Goal: Task Accomplishment & Management: Use online tool/utility

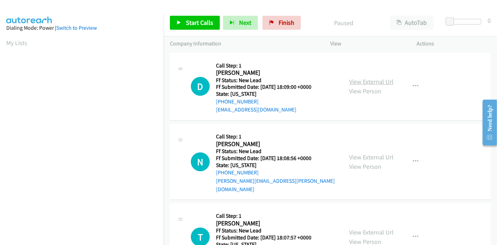
click at [366, 80] on link "View External Url" at bounding box center [371, 82] width 44 height 8
click at [359, 147] on div "View External Url View Person View External Url Email Schedule/Manage Callback …" at bounding box center [389, 161] width 93 height 63
click at [359, 153] on link "View External Url" at bounding box center [371, 157] width 44 height 8
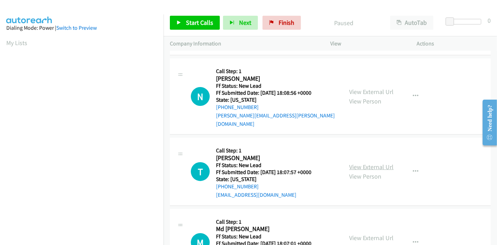
scroll to position [78, 0]
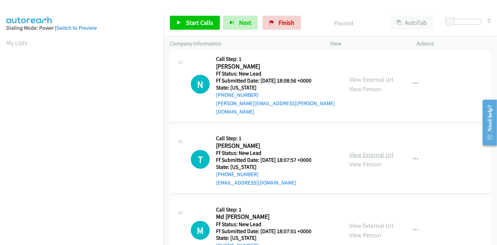
click at [357, 151] on link "View External Url" at bounding box center [371, 155] width 44 height 8
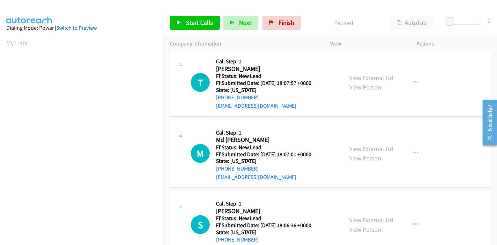
scroll to position [155, 0]
click at [370, 144] on link "View External Url" at bounding box center [371, 148] width 44 height 8
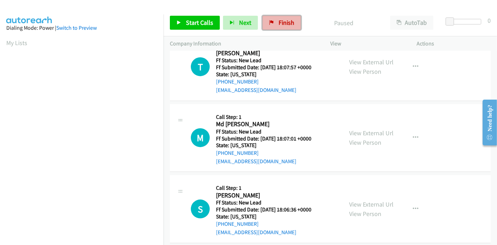
drag, startPoint x: 278, startPoint y: 25, endPoint x: 273, endPoint y: 28, distance: 6.3
click at [278, 25] on span "Finish" at bounding box center [286, 23] width 16 height 8
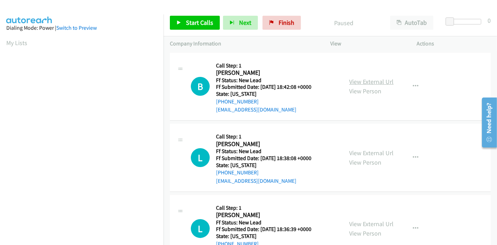
click at [358, 81] on link "View External Url" at bounding box center [371, 82] width 44 height 8
click at [364, 154] on link "View External Url" at bounding box center [371, 153] width 44 height 8
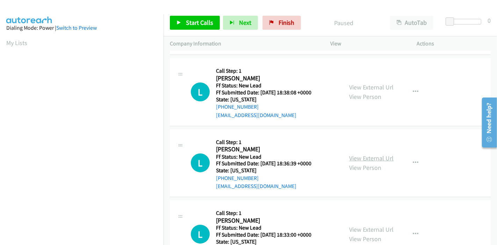
scroll to position [78, 0]
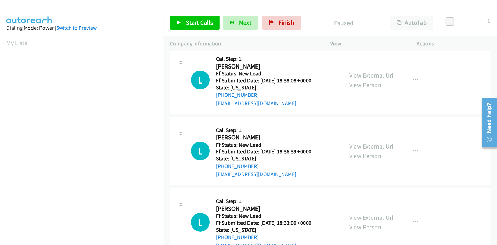
click at [361, 146] on link "View External Url" at bounding box center [371, 146] width 44 height 8
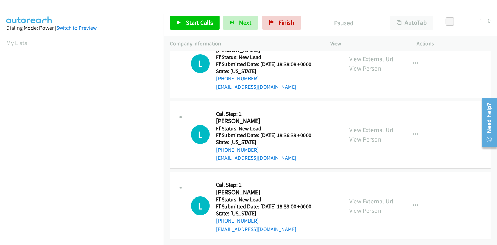
scroll to position [99, 0]
click at [363, 197] on link "View External Url" at bounding box center [371, 201] width 44 height 8
click at [185, 29] on link "Start Calls" at bounding box center [195, 23] width 50 height 14
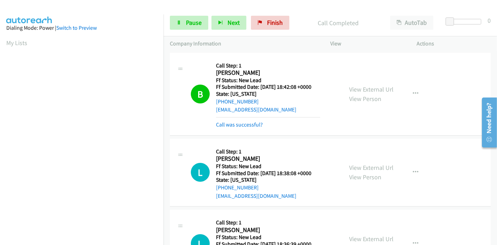
scroll to position [147, 0]
click at [184, 22] on link "Pause" at bounding box center [189, 23] width 38 height 14
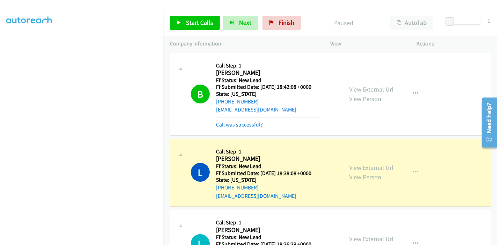
click at [238, 125] on link "Call was successful?" at bounding box center [239, 124] width 47 height 7
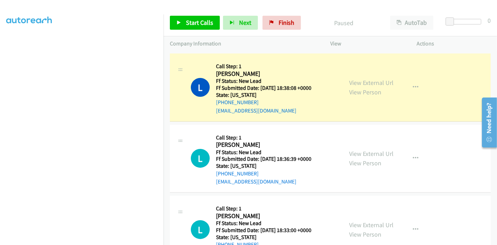
scroll to position [78, 0]
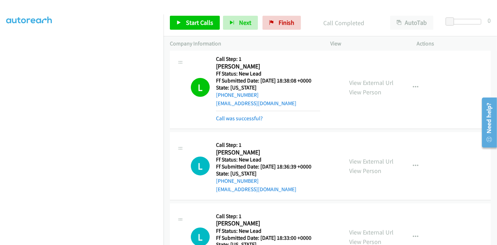
click at [178, 29] on div "Start Calls Pause Next Finish Call Completed AutoTab AutoTab 0" at bounding box center [329, 22] width 333 height 27
click at [186, 23] on span "Start Calls" at bounding box center [199, 23] width 27 height 8
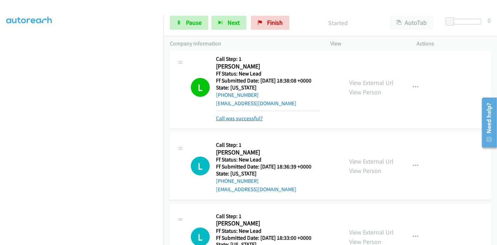
click at [240, 117] on link "Call was successful?" at bounding box center [239, 118] width 47 height 7
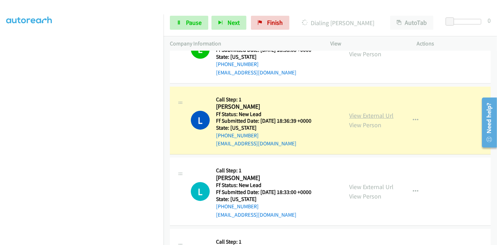
scroll to position [150, 0]
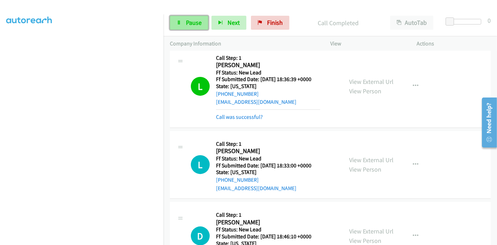
click at [194, 19] on span "Pause" at bounding box center [194, 23] width 16 height 8
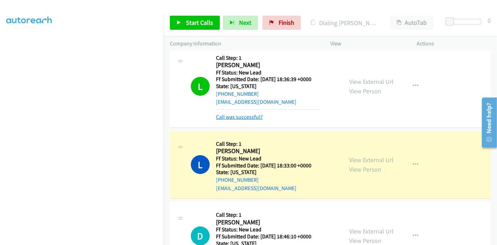
click at [248, 114] on link "Call was successful?" at bounding box center [239, 117] width 47 height 7
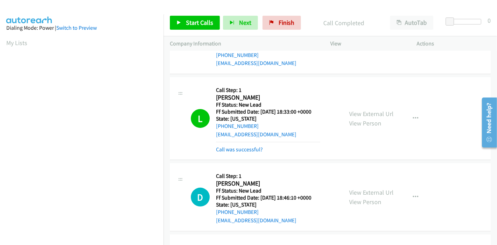
scroll to position [147, 0]
click at [225, 149] on link "Call was successful?" at bounding box center [239, 149] width 47 height 7
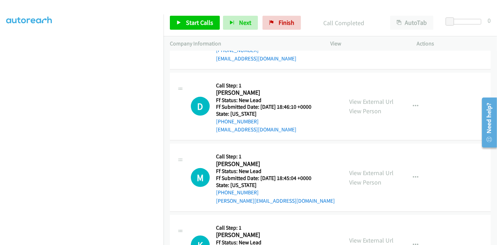
scroll to position [305, 0]
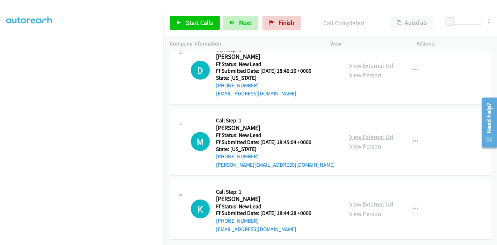
click at [364, 133] on link "View External Url" at bounding box center [371, 137] width 44 height 8
click at [359, 200] on link "View External Url" at bounding box center [371, 204] width 44 height 8
click at [189, 21] on span "Start Calls" at bounding box center [199, 23] width 27 height 8
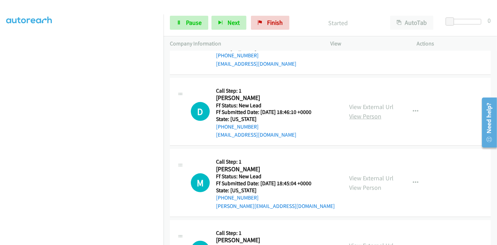
scroll to position [266, 0]
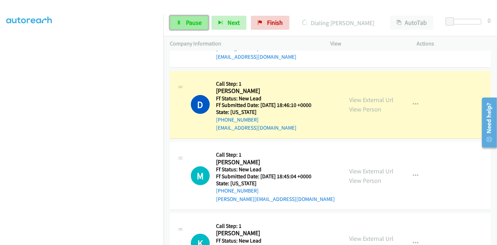
click at [184, 24] on link "Pause" at bounding box center [189, 23] width 38 height 14
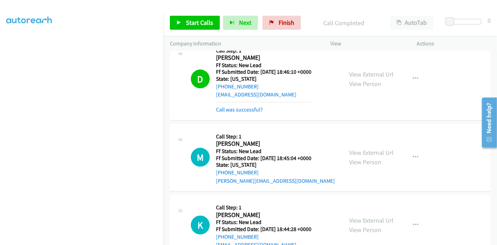
scroll to position [305, 0]
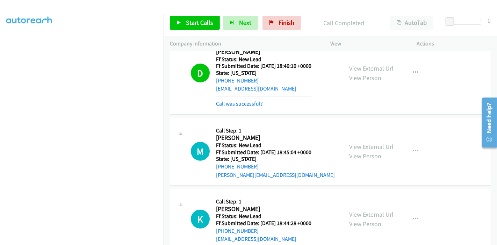
click at [233, 103] on link "Call was successful?" at bounding box center [239, 103] width 47 height 7
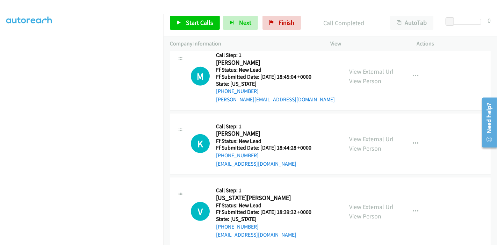
scroll to position [285, 0]
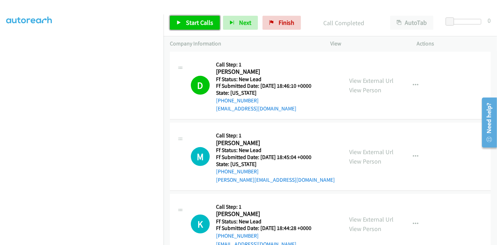
click at [191, 22] on span "Start Calls" at bounding box center [199, 23] width 27 height 8
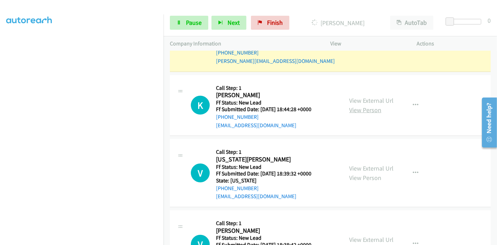
scroll to position [440, 0]
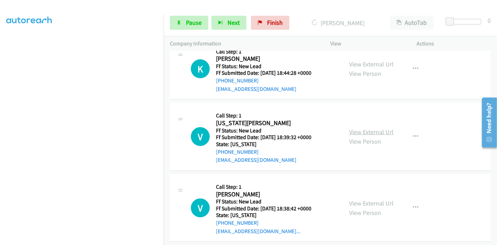
click at [355, 130] on link "View External Url" at bounding box center [371, 132] width 44 height 8
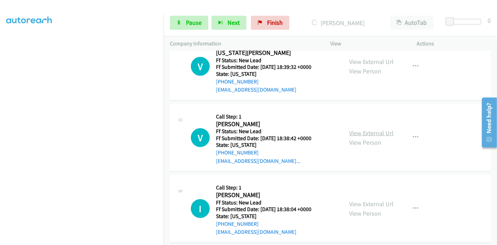
scroll to position [518, 0]
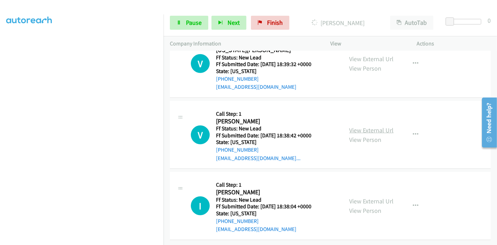
click at [349, 126] on link "View External Url" at bounding box center [371, 130] width 44 height 8
click at [352, 197] on link "View External Url" at bounding box center [371, 201] width 44 height 8
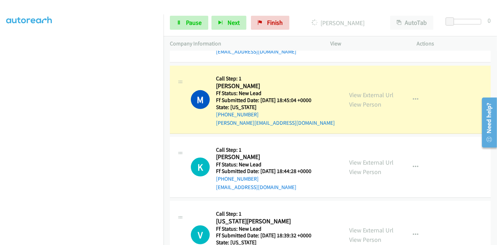
scroll to position [324, 0]
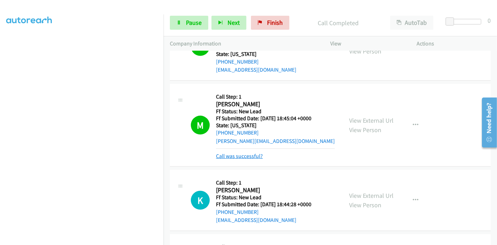
click at [239, 154] on link "Call was successful?" at bounding box center [239, 156] width 47 height 7
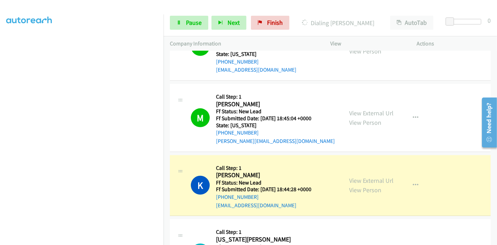
scroll to position [363, 0]
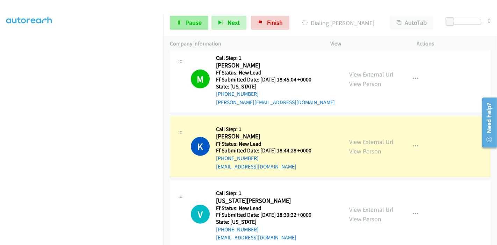
click at [183, 14] on div "Start Calls Pause Next Finish Dialing Kelsey Berry AutoTab AutoTab 0" at bounding box center [329, 22] width 333 height 27
click at [182, 20] on link "Pause" at bounding box center [189, 23] width 38 height 14
click at [181, 25] on link "Pause" at bounding box center [189, 23] width 38 height 14
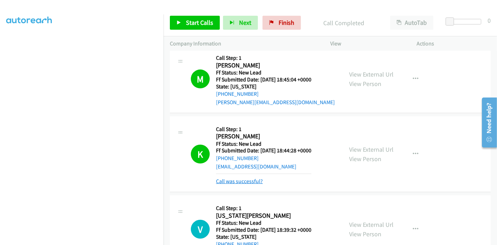
click at [237, 182] on link "Call was successful?" at bounding box center [239, 181] width 47 height 7
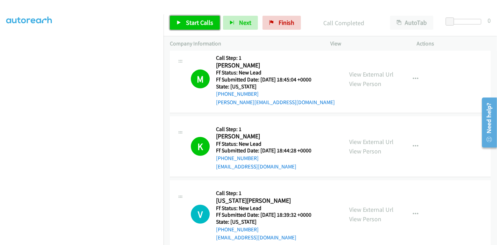
click at [183, 23] on link "Start Calls" at bounding box center [195, 23] width 50 height 14
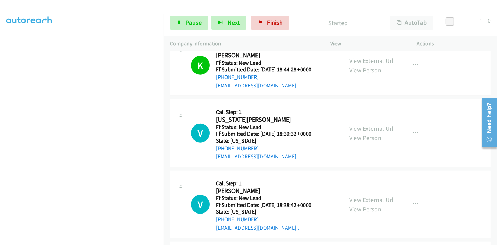
scroll to position [505, 0]
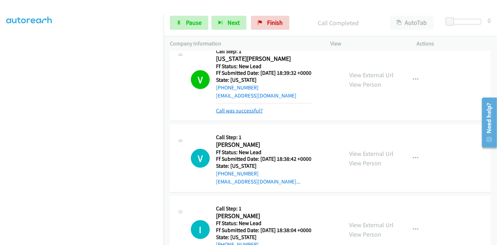
click at [234, 110] on link "Call was successful?" at bounding box center [239, 110] width 47 height 7
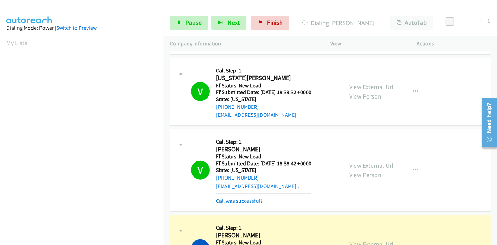
scroll to position [147, 0]
click at [190, 20] on span "Pause" at bounding box center [194, 23] width 16 height 8
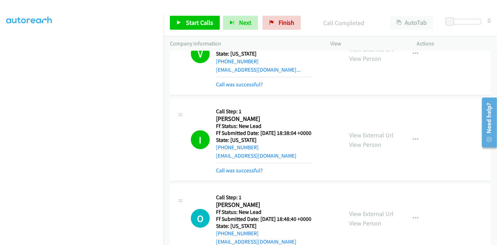
scroll to position [563, 0]
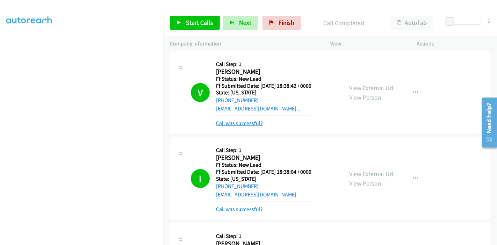
click at [239, 122] on link "Call was successful?" at bounding box center [239, 123] width 47 height 7
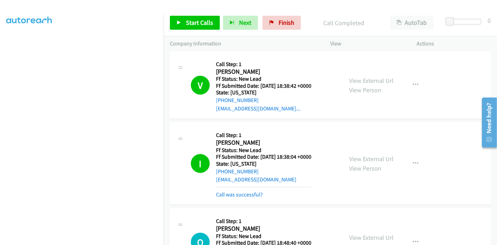
scroll to position [602, 0]
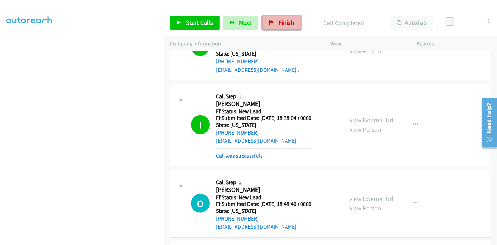
click at [281, 16] on link "Finish" at bounding box center [281, 23] width 38 height 14
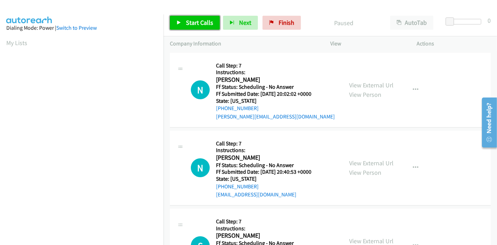
click at [191, 27] on link "Start Calls" at bounding box center [195, 23] width 50 height 14
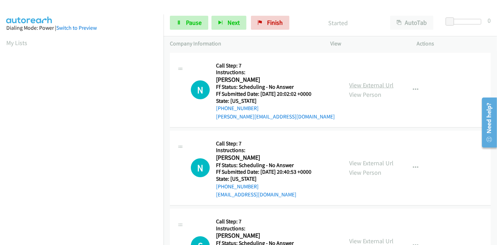
click at [377, 86] on link "View External Url" at bounding box center [371, 85] width 44 height 8
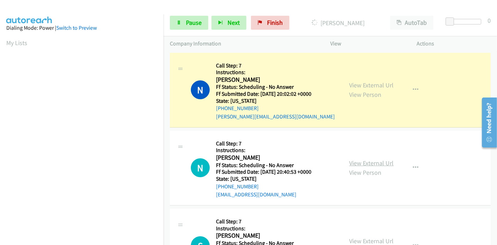
click at [367, 164] on link "View External Url" at bounding box center [371, 163] width 44 height 8
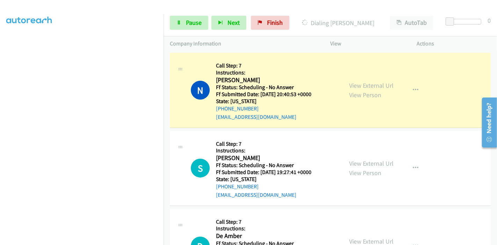
scroll to position [116, 0]
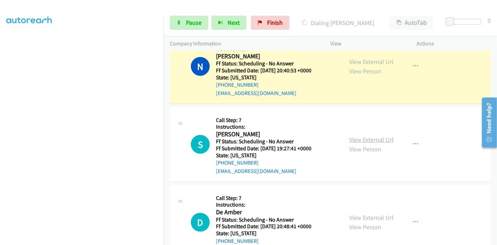
click at [360, 138] on link "View External Url" at bounding box center [371, 140] width 44 height 8
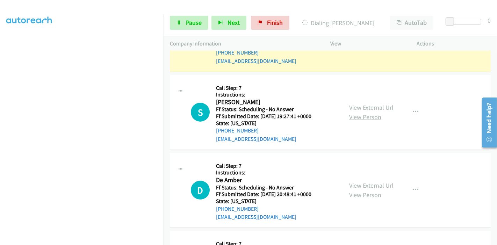
scroll to position [233, 0]
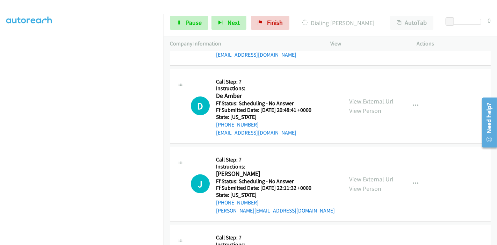
click at [365, 98] on link "View External Url" at bounding box center [371, 101] width 44 height 8
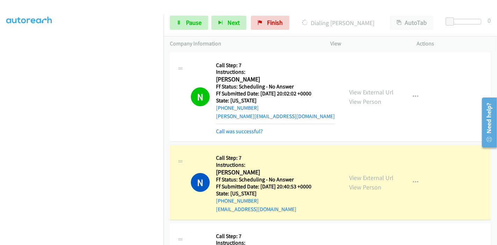
scroll to position [0, 0]
click at [236, 133] on link "Call was successful?" at bounding box center [239, 131] width 47 height 7
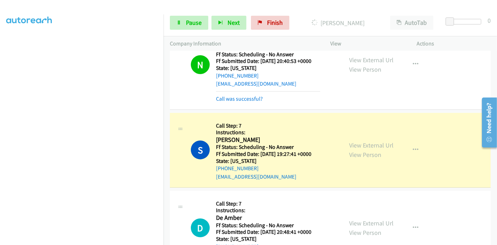
scroll to position [155, 0]
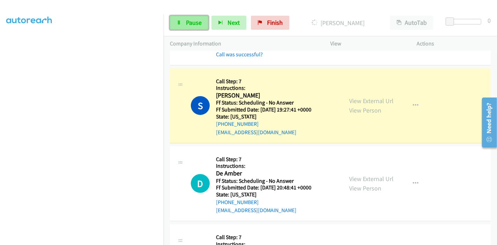
click at [177, 21] on icon at bounding box center [178, 23] width 5 height 5
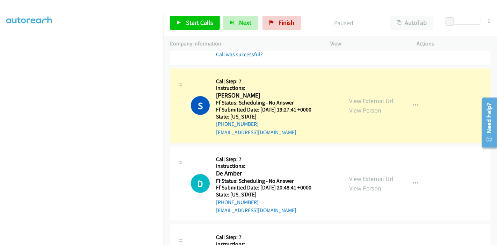
scroll to position [147, 0]
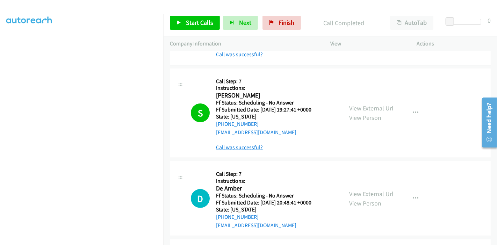
click at [243, 146] on link "Call was successful?" at bounding box center [239, 147] width 47 height 7
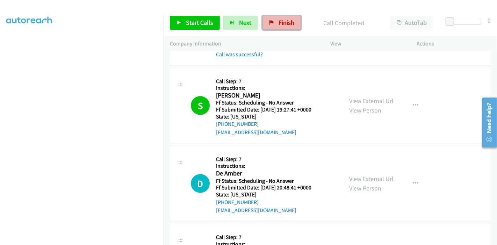
click at [281, 22] on span "Finish" at bounding box center [286, 23] width 16 height 8
click at [177, 26] on link "Start Calls" at bounding box center [195, 23] width 50 height 14
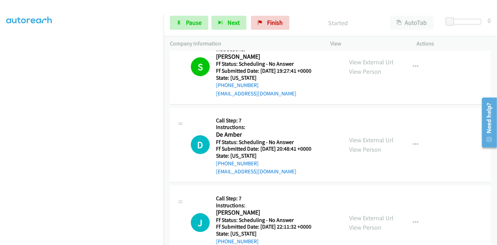
scroll to position [233, 0]
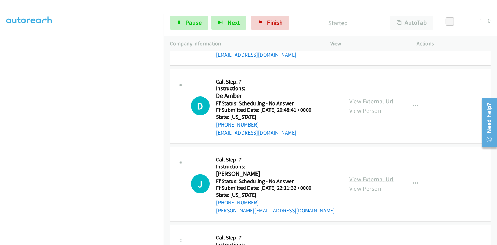
click at [362, 177] on link "View External Url" at bounding box center [371, 179] width 44 height 8
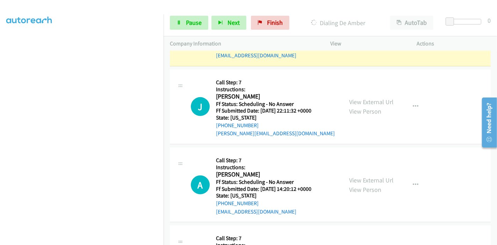
scroll to position [310, 0]
click at [356, 178] on link "View External Url" at bounding box center [371, 180] width 44 height 8
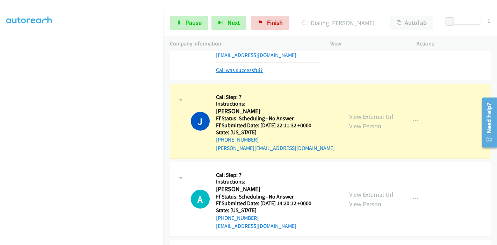
click at [243, 70] on link "Call was successful?" at bounding box center [239, 70] width 47 height 7
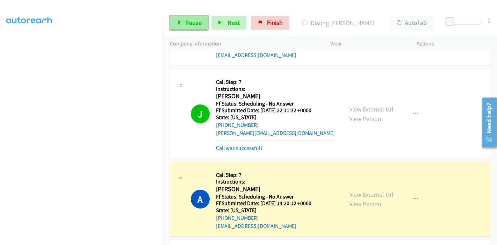
click at [183, 20] on link "Pause" at bounding box center [189, 23] width 38 height 14
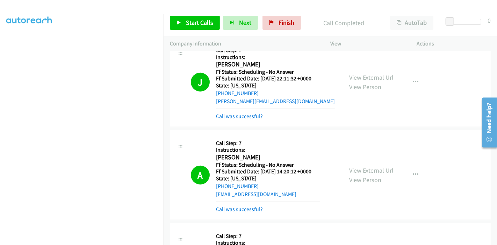
scroll to position [349, 0]
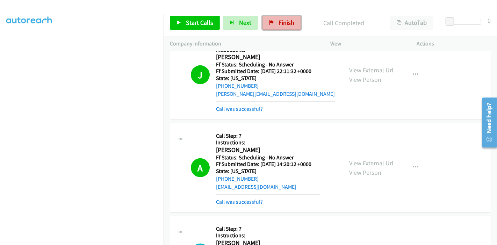
click at [278, 26] on span "Finish" at bounding box center [286, 23] width 16 height 8
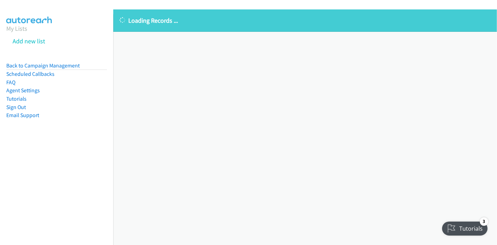
drag, startPoint x: 39, startPoint y: 65, endPoint x: 192, endPoint y: 112, distance: 160.1
click at [39, 65] on link "Back to Campaign Management" at bounding box center [42, 65] width 73 height 7
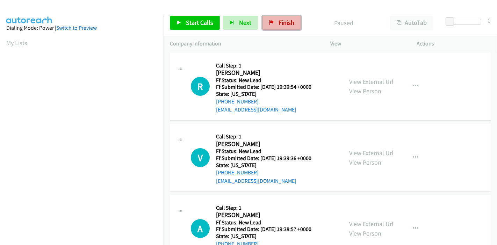
click at [279, 25] on span "Finish" at bounding box center [286, 23] width 16 height 8
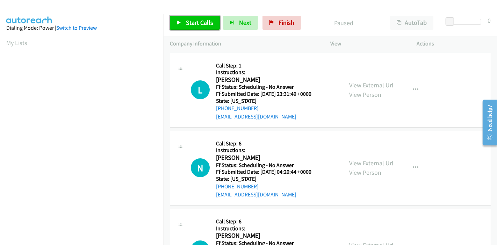
click at [187, 24] on span "Start Calls" at bounding box center [199, 23] width 27 height 8
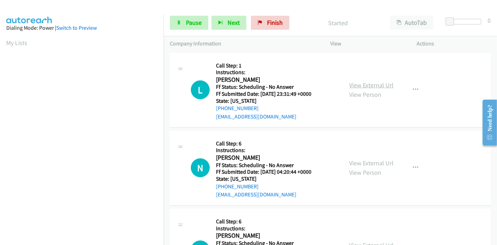
click at [378, 83] on link "View External Url" at bounding box center [371, 85] width 44 height 8
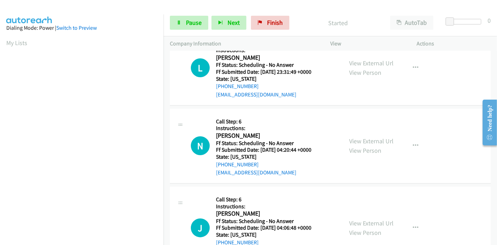
scroll to position [39, 0]
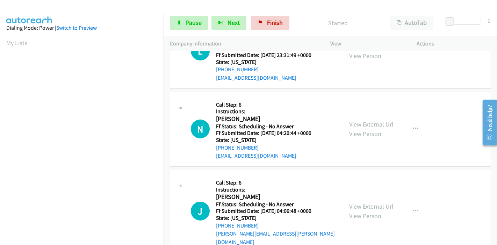
click at [349, 124] on link "View External Url" at bounding box center [371, 124] width 44 height 8
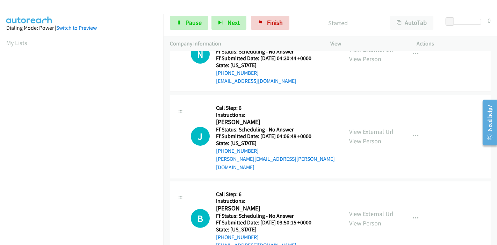
scroll to position [116, 0]
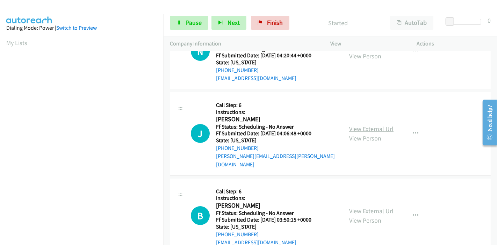
click at [364, 125] on link "View External Url" at bounding box center [371, 129] width 44 height 8
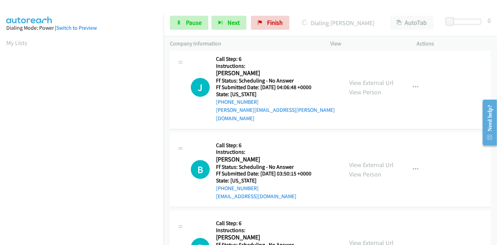
scroll to position [194, 0]
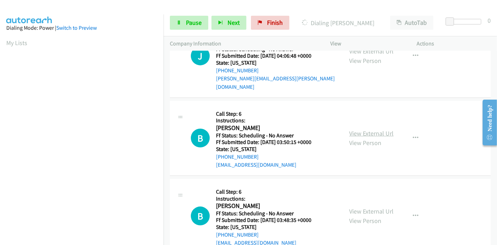
click at [353, 129] on link "View External Url" at bounding box center [371, 133] width 44 height 8
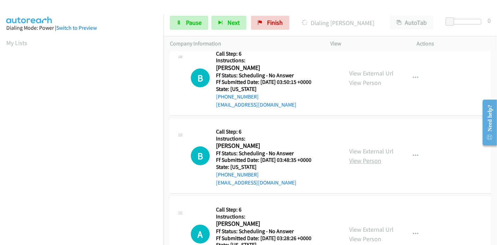
scroll to position [271, 0]
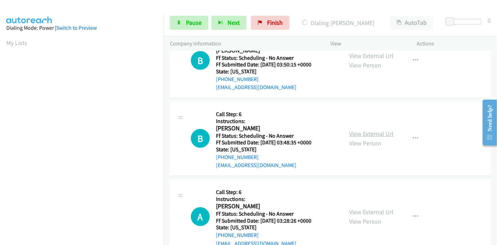
click at [365, 130] on link "View External Url" at bounding box center [371, 134] width 44 height 8
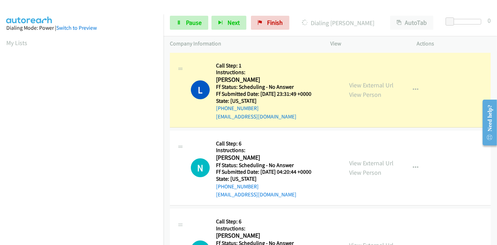
scroll to position [147, 0]
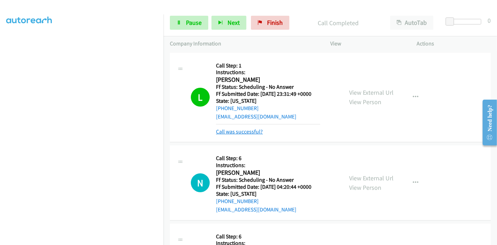
click at [234, 130] on link "Call was successful?" at bounding box center [239, 131] width 47 height 7
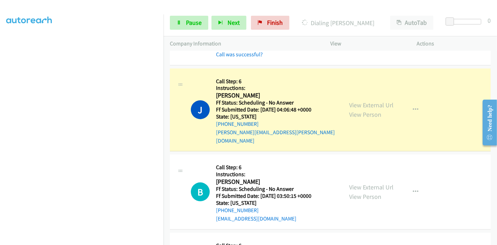
scroll to position [78, 0]
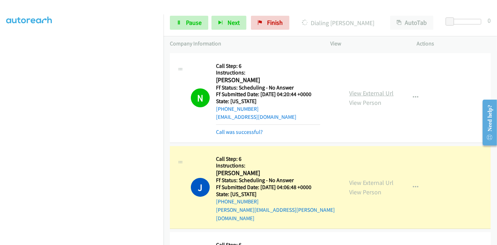
click at [356, 91] on link "View External Url" at bounding box center [371, 93] width 44 height 8
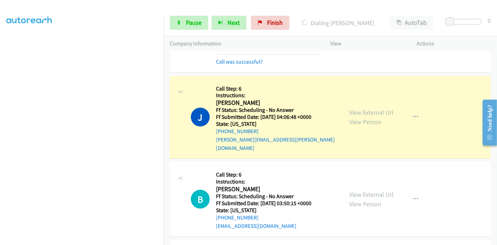
scroll to position [155, 0]
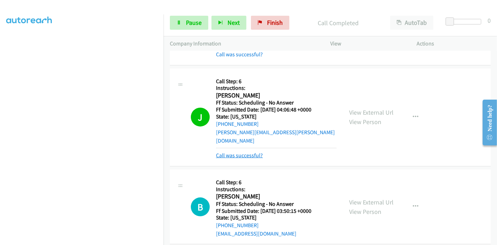
click at [232, 152] on link "Call was successful?" at bounding box center [239, 155] width 47 height 7
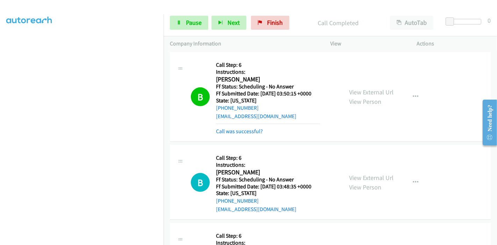
scroll to position [271, 0]
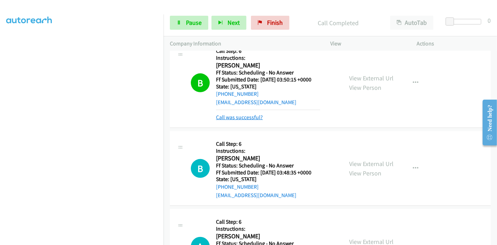
click at [243, 114] on link "Call was successful?" at bounding box center [239, 117] width 47 height 7
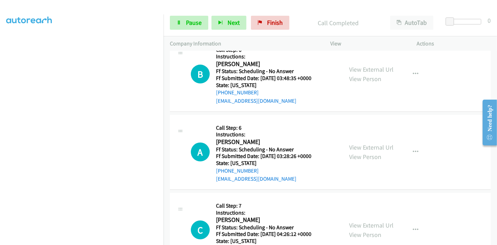
scroll to position [388, 0]
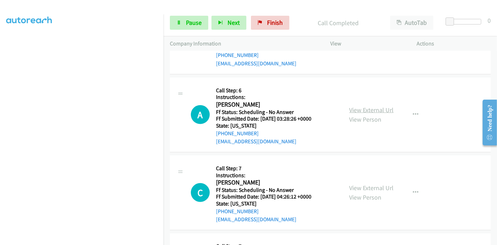
click at [369, 106] on link "View External Url" at bounding box center [371, 110] width 44 height 8
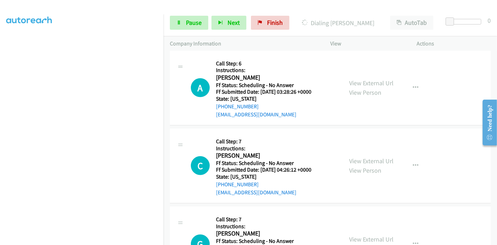
scroll to position [427, 0]
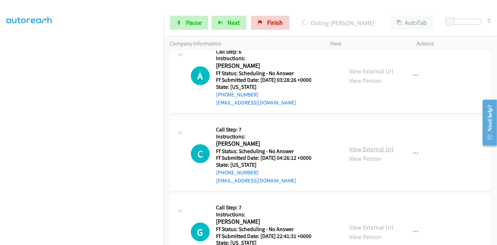
click at [349, 145] on link "View External Url" at bounding box center [371, 149] width 44 height 8
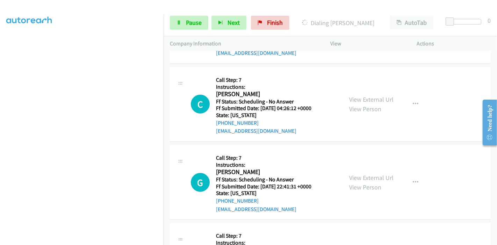
scroll to position [504, 0]
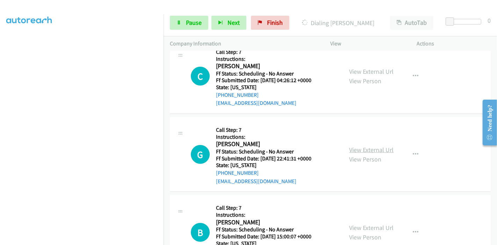
click at [350, 146] on link "View External Url" at bounding box center [371, 150] width 44 height 8
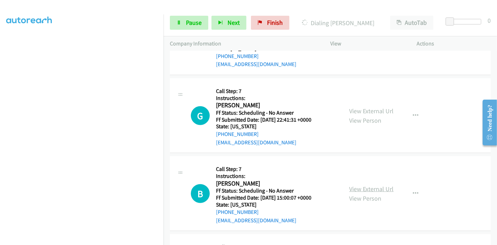
click at [355, 185] on link "View External Url" at bounding box center [371, 189] width 44 height 8
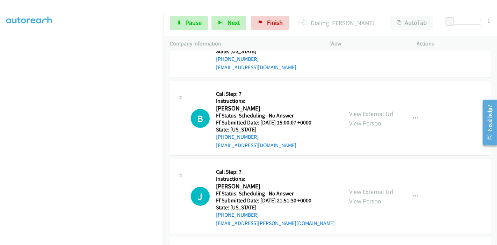
scroll to position [621, 0]
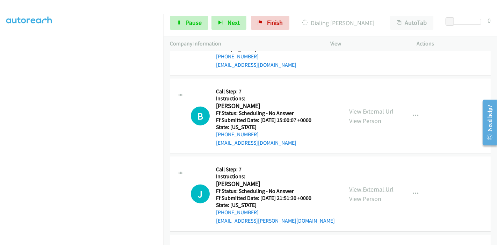
click at [362, 185] on link "View External Url" at bounding box center [371, 189] width 44 height 8
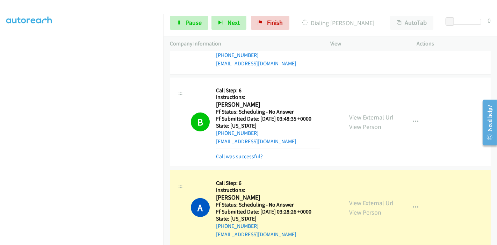
scroll to position [349, 0]
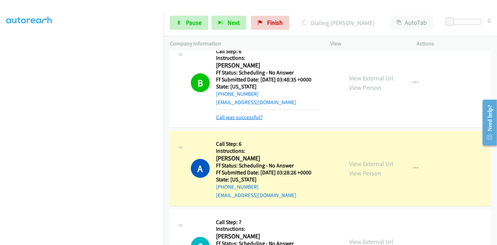
click at [240, 114] on link "Call was successful?" at bounding box center [239, 117] width 47 height 7
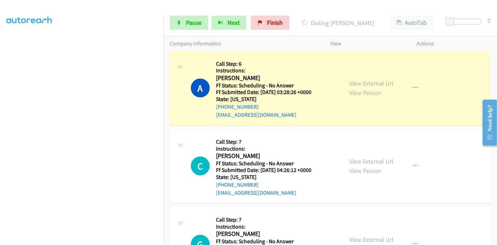
scroll to position [427, 0]
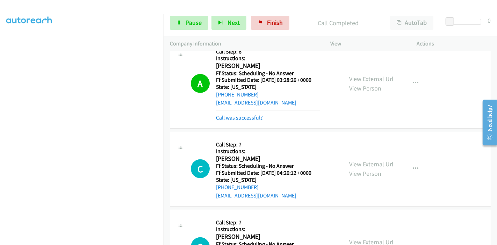
click at [243, 114] on link "Call was successful?" at bounding box center [239, 117] width 47 height 7
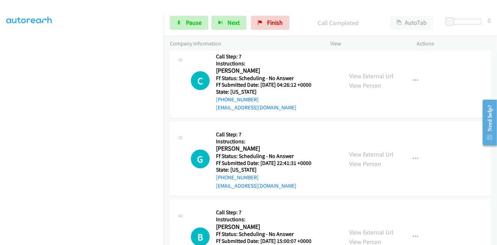
scroll to position [504, 0]
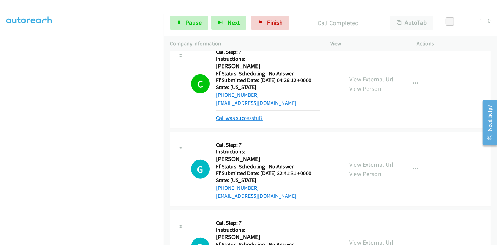
click at [238, 115] on link "Call was successful?" at bounding box center [239, 118] width 47 height 7
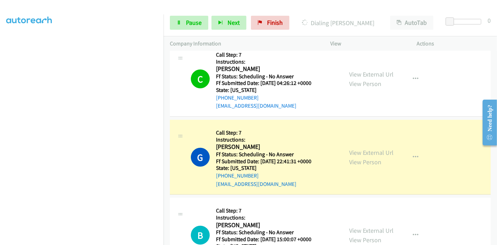
scroll to position [543, 0]
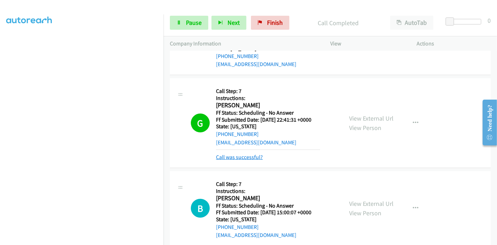
click at [227, 154] on link "Call was successful?" at bounding box center [239, 157] width 47 height 7
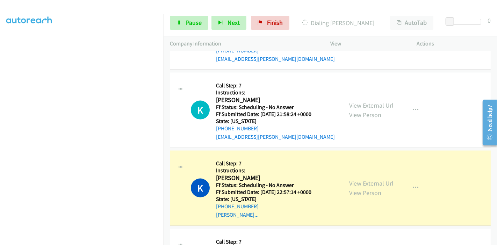
scroll to position [815, 0]
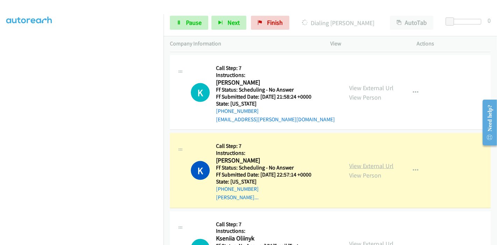
click at [359, 162] on link "View External Url" at bounding box center [371, 166] width 44 height 8
click at [184, 24] on link "Pause" at bounding box center [189, 23] width 38 height 14
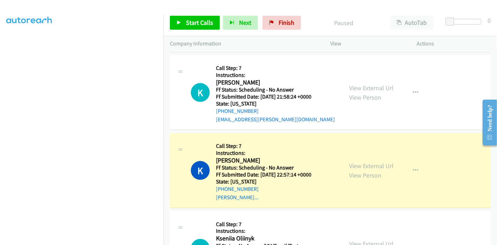
scroll to position [147, 0]
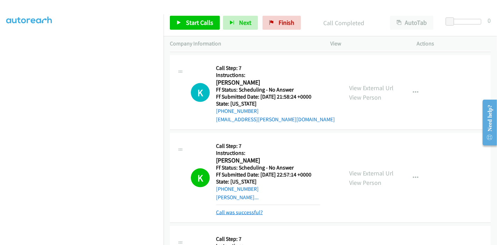
click at [242, 209] on link "Call was successful?" at bounding box center [239, 212] width 47 height 7
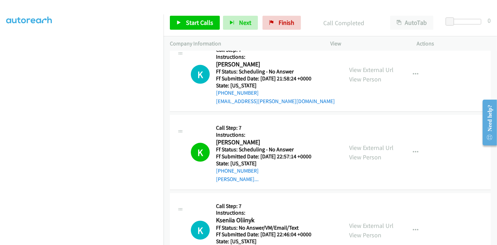
scroll to position [815, 0]
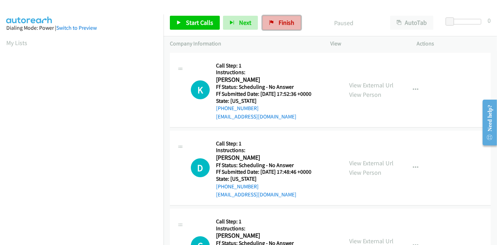
click at [280, 19] on span "Finish" at bounding box center [286, 23] width 16 height 8
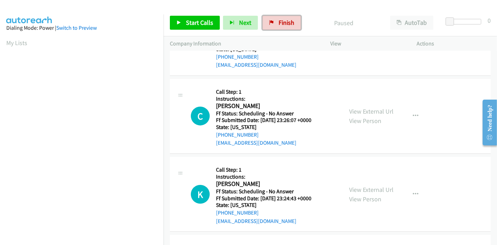
scroll to position [155, 0]
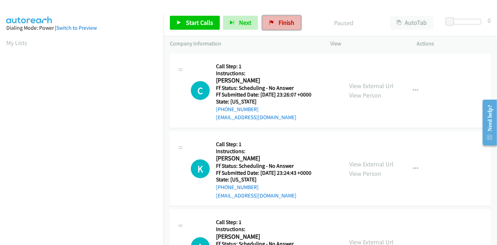
drag, startPoint x: 280, startPoint y: 21, endPoint x: 275, endPoint y: 27, distance: 8.2
click at [280, 20] on span "Finish" at bounding box center [286, 23] width 16 height 8
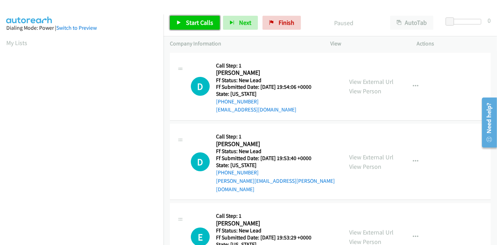
click at [197, 27] on link "Start Calls" at bounding box center [195, 23] width 50 height 14
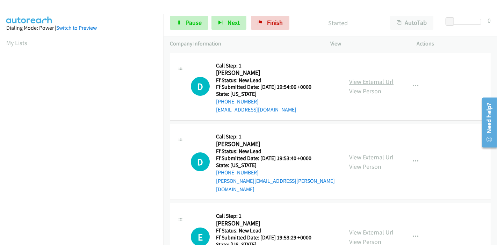
click at [374, 84] on link "View External Url" at bounding box center [371, 82] width 44 height 8
click at [355, 153] on link "View External Url" at bounding box center [371, 157] width 44 height 8
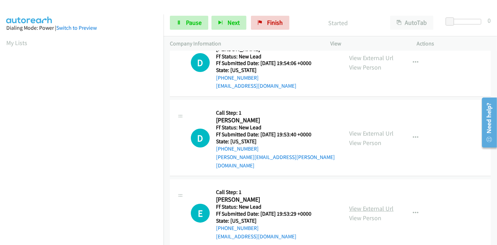
scroll to position [78, 0]
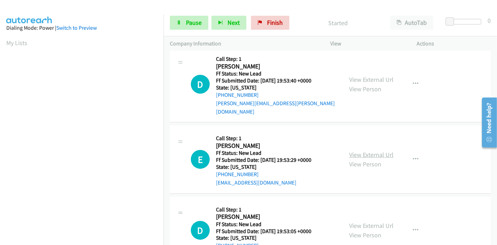
click at [361, 151] on link "View External Url" at bounding box center [371, 155] width 44 height 8
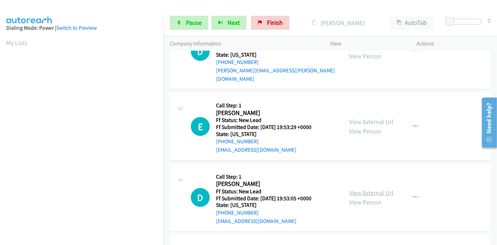
scroll to position [155, 0]
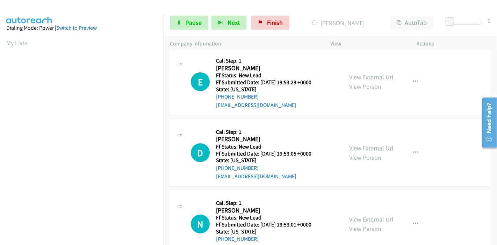
click at [358, 144] on link "View External Url" at bounding box center [371, 148] width 44 height 8
click at [354, 215] on link "View External Url" at bounding box center [371, 219] width 44 height 8
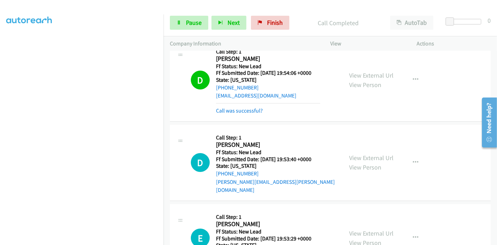
scroll to position [0, 0]
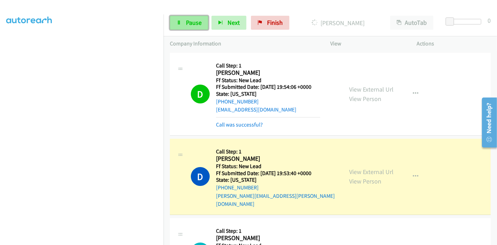
click at [178, 25] on link "Pause" at bounding box center [189, 23] width 38 height 14
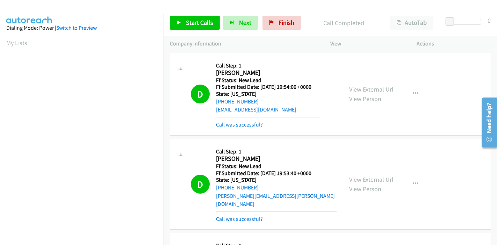
scroll to position [147, 0]
click at [169, 25] on div "Start Calls Pause Next Finish Call Completed AutoTab AutoTab 0" at bounding box center [329, 22] width 333 height 27
click at [175, 24] on link "Start Calls" at bounding box center [195, 23] width 50 height 14
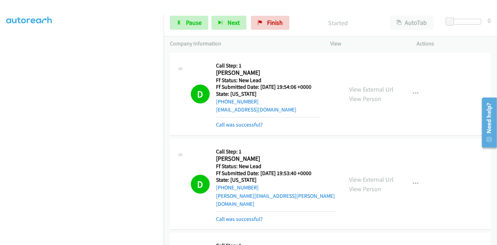
click at [238, 119] on mb0 "Call was successful?" at bounding box center [268, 123] width 104 height 12
click at [237, 121] on link "Call was successful?" at bounding box center [239, 124] width 47 height 7
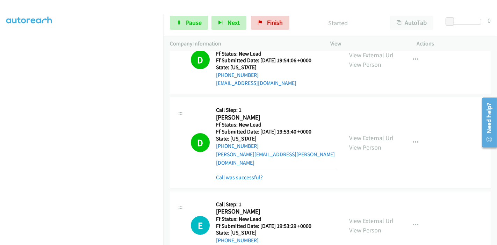
scroll to position [39, 0]
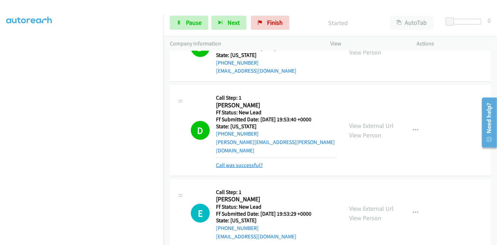
click at [248, 162] on link "Call was successful?" at bounding box center [239, 165] width 47 height 7
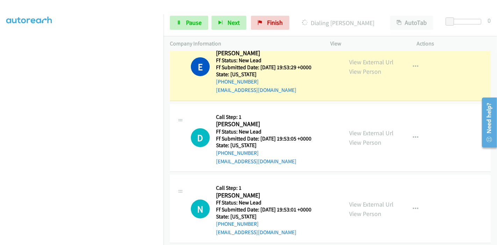
scroll to position [177, 0]
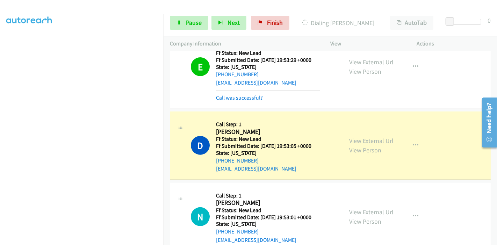
click at [228, 94] on link "Call was successful?" at bounding box center [239, 97] width 47 height 7
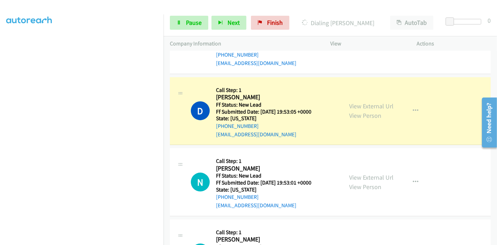
scroll to position [209, 0]
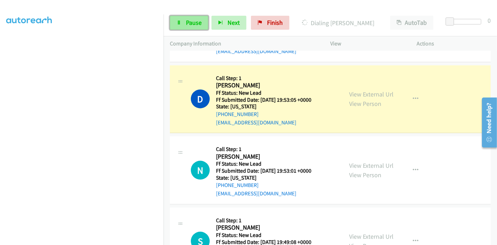
click at [178, 22] on icon at bounding box center [178, 23] width 5 height 5
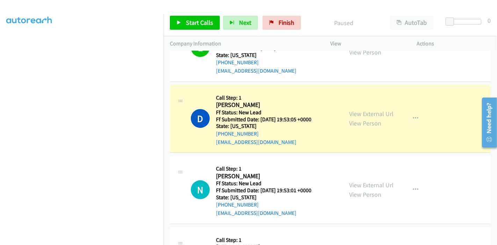
scroll to position [189, 0]
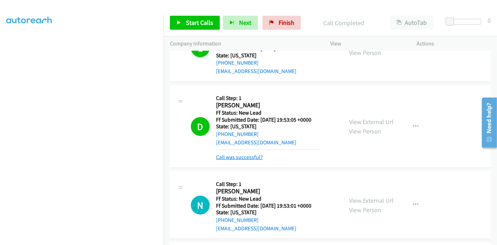
click at [257, 154] on link "Call was successful?" at bounding box center [239, 157] width 47 height 7
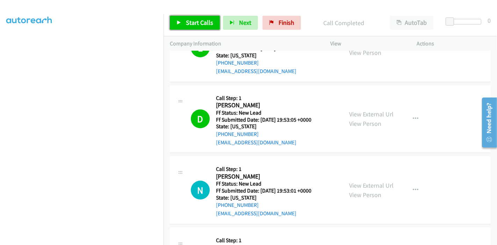
click at [192, 21] on span "Start Calls" at bounding box center [199, 23] width 27 height 8
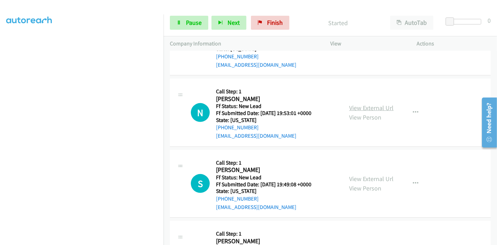
scroll to position [305, 0]
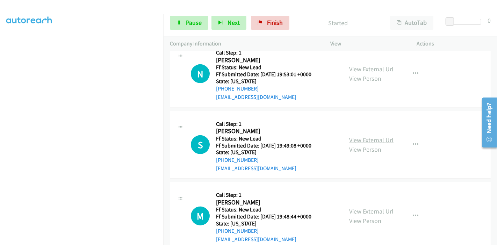
click at [356, 136] on link "View External Url" at bounding box center [371, 140] width 44 height 8
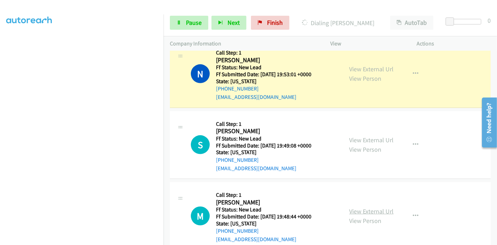
click at [372, 207] on link "View External Url" at bounding box center [371, 211] width 44 height 8
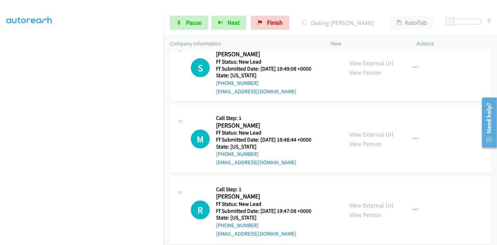
scroll to position [383, 0]
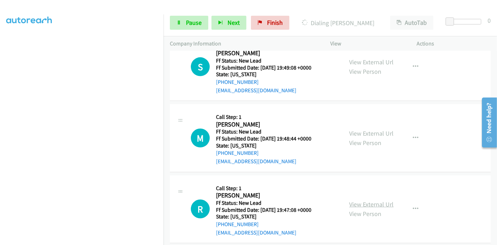
click at [361, 200] on link "View External Url" at bounding box center [371, 204] width 44 height 8
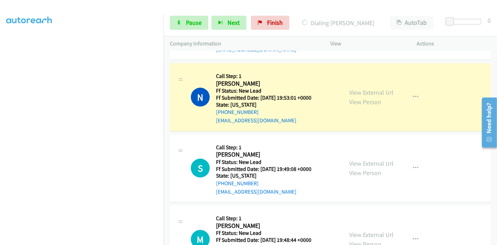
scroll to position [305, 0]
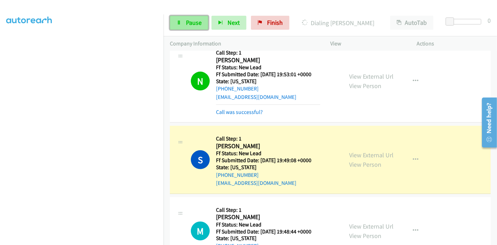
click at [191, 22] on span "Pause" at bounding box center [194, 23] width 16 height 8
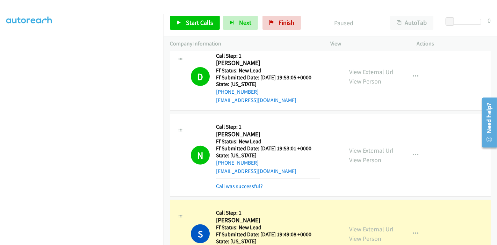
scroll to position [228, 0]
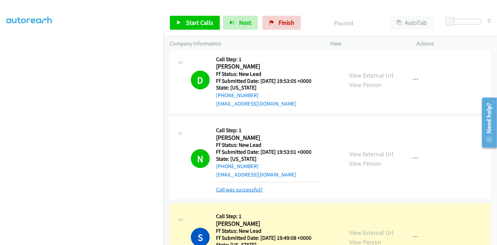
click at [240, 186] on link "Call was successful?" at bounding box center [239, 189] width 47 height 7
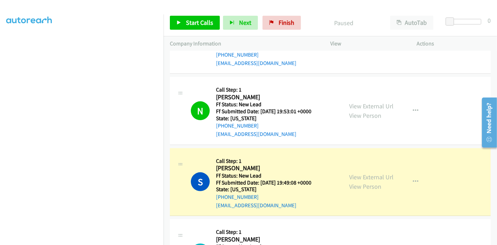
scroll to position [305, 0]
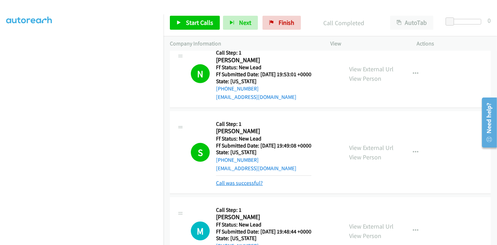
click at [234, 180] on link "Call was successful?" at bounding box center [239, 183] width 47 height 7
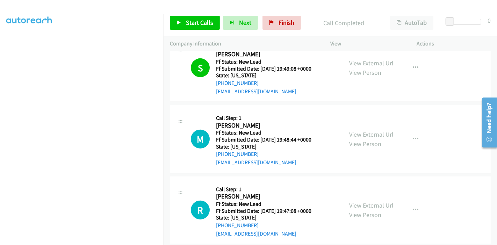
scroll to position [383, 0]
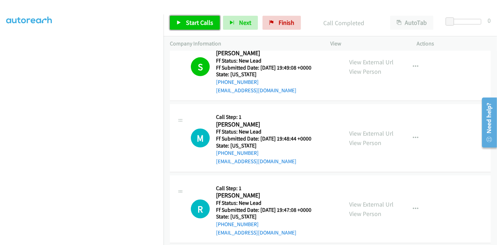
click at [188, 22] on span "Start Calls" at bounding box center [199, 23] width 27 height 8
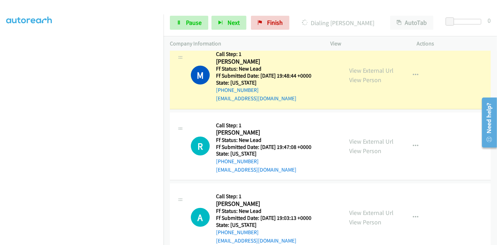
scroll to position [422, 0]
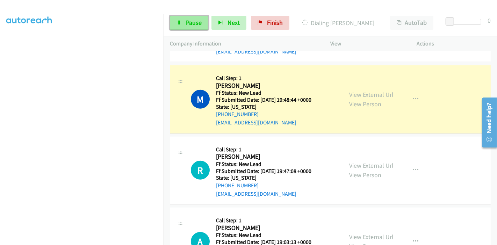
click at [176, 21] on icon at bounding box center [178, 23] width 5 height 5
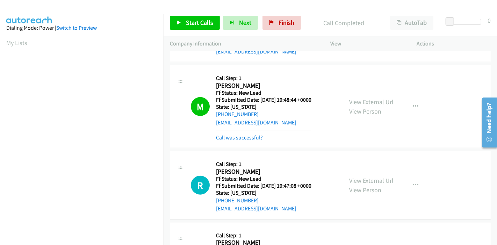
scroll to position [147, 0]
click at [231, 134] on link "Call was successful?" at bounding box center [239, 137] width 47 height 7
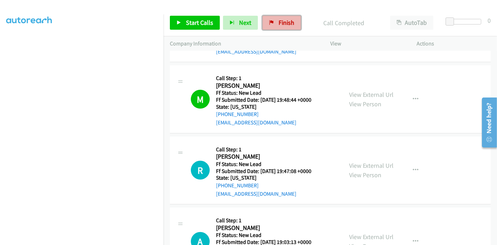
click at [288, 25] on span "Finish" at bounding box center [286, 23] width 16 height 8
